Goal: Information Seeking & Learning: Learn about a topic

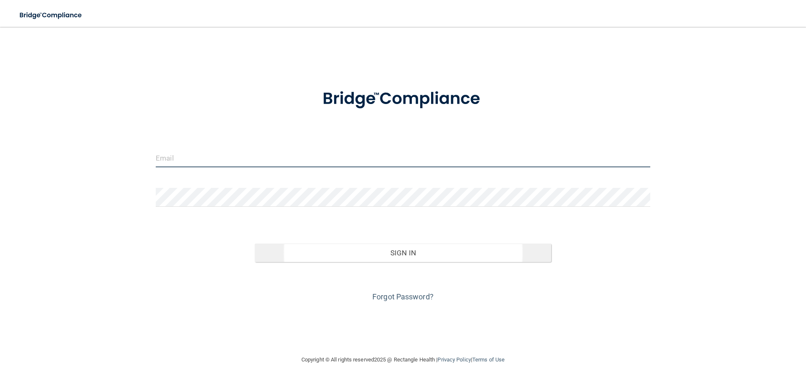
type input "[EMAIL_ADDRESS][DOMAIN_NAME]"
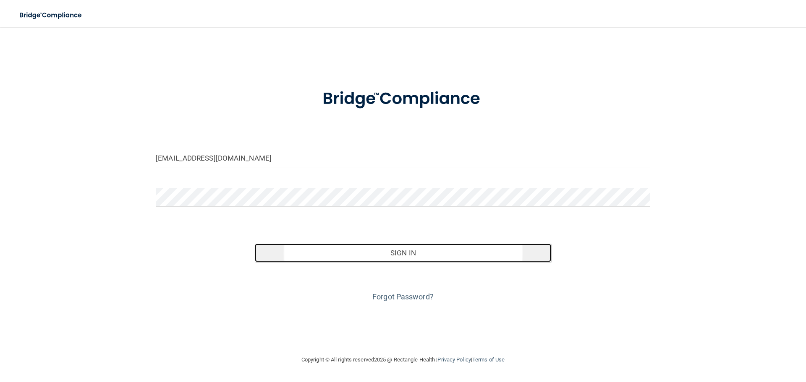
click at [333, 250] on button "Sign In" at bounding box center [403, 253] width 297 height 18
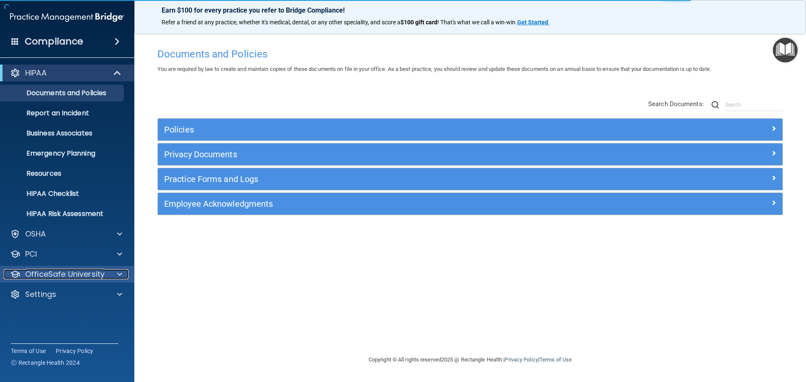
click at [52, 276] on p "OfficeSafe University" at bounding box center [64, 275] width 79 height 10
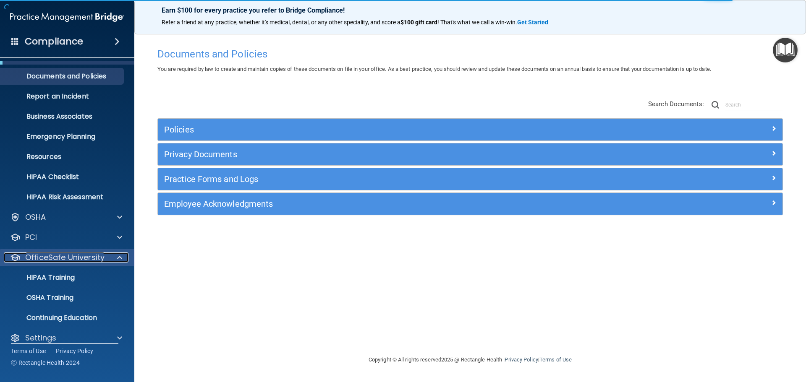
scroll to position [26, 0]
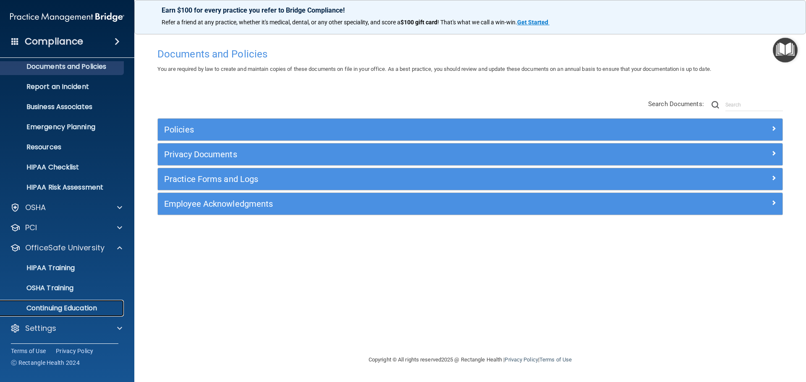
click at [87, 313] on p "Continuing Education" at bounding box center [62, 308] width 115 height 8
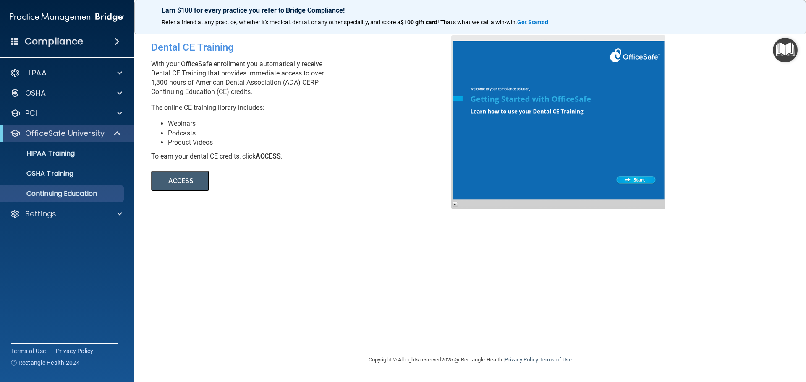
click at [192, 186] on button "ACCESS" at bounding box center [180, 181] width 58 height 20
click at [66, 161] on link "HIPAA Training" at bounding box center [58, 153] width 132 height 17
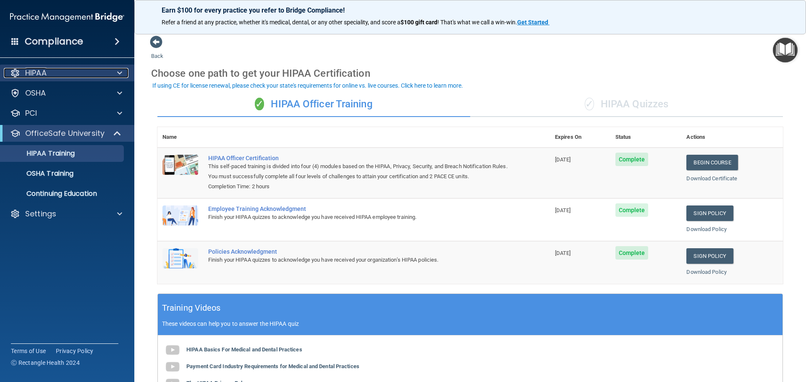
click at [81, 73] on div "HIPAA" at bounding box center [56, 73] width 104 height 10
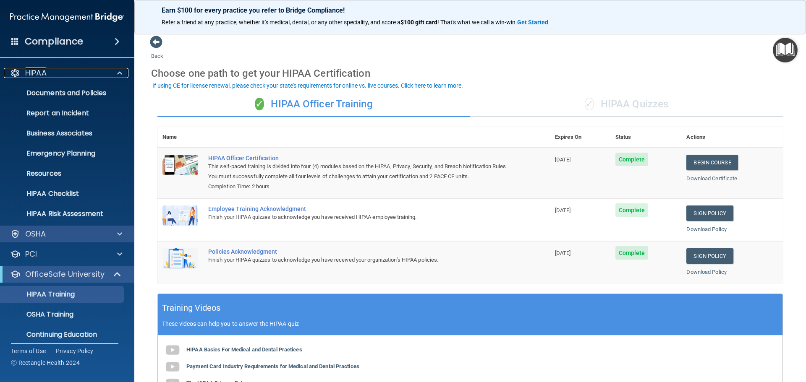
scroll to position [26, 0]
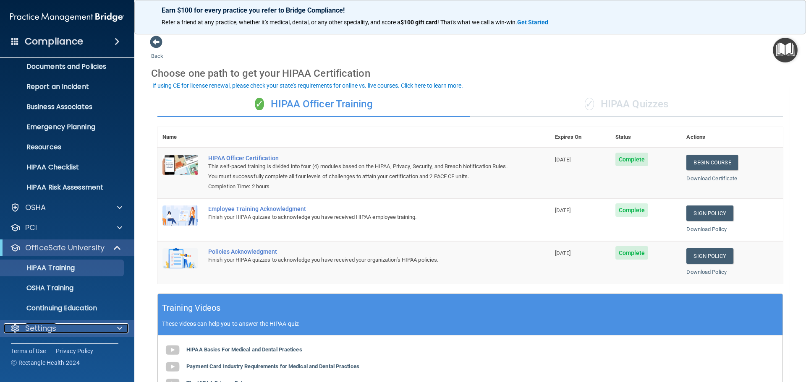
click at [59, 330] on div "Settings" at bounding box center [56, 329] width 104 height 10
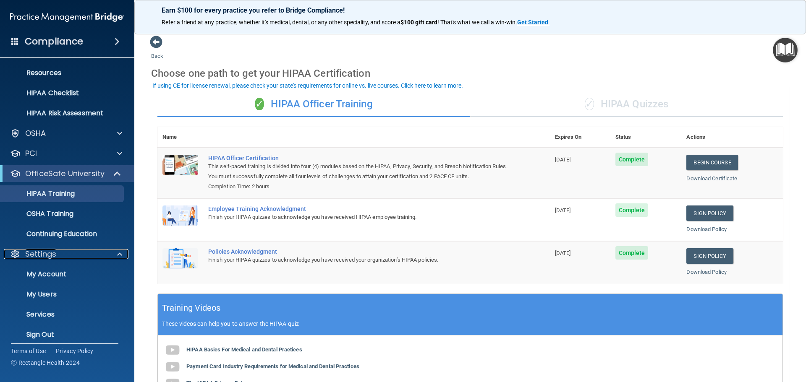
scroll to position [107, 0]
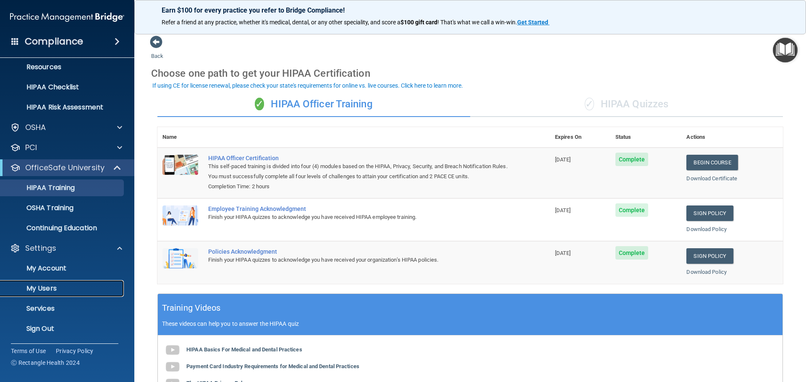
click at [86, 291] on p "My Users" at bounding box center [62, 289] width 115 height 8
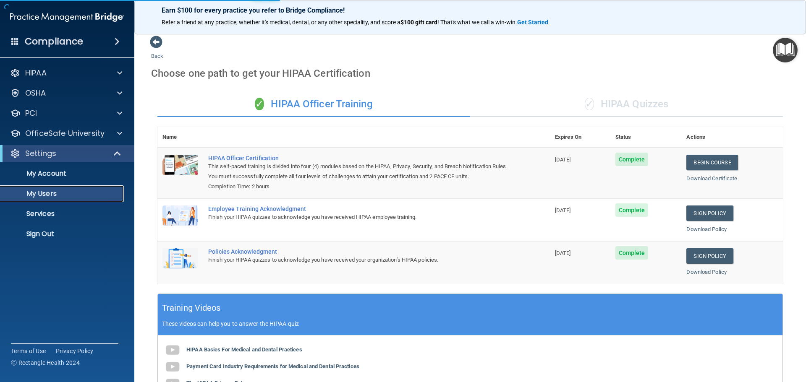
select select "20"
